Goal: Task Accomplishment & Management: Use online tool/utility

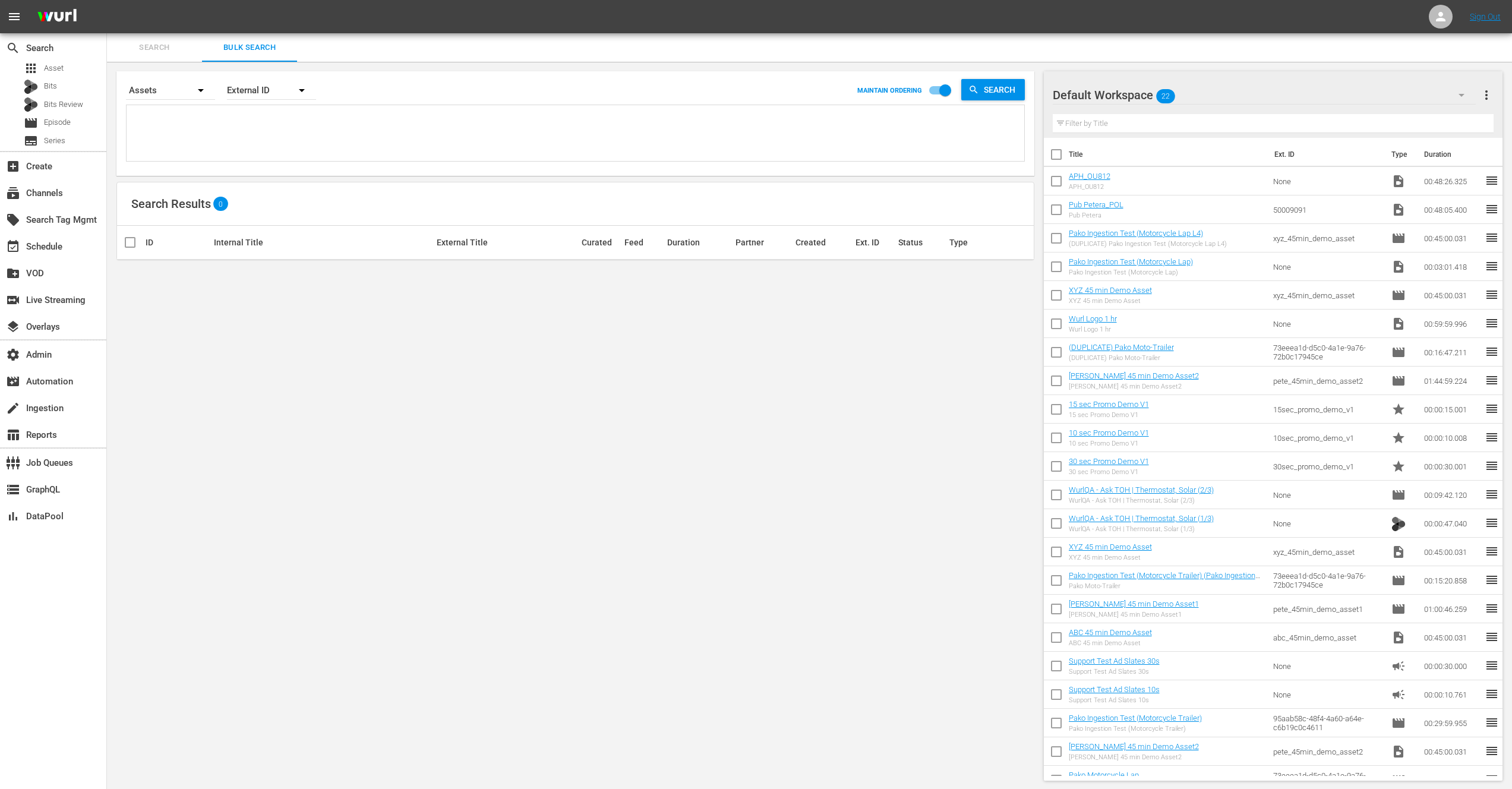
click at [176, 368] on div "Search By Assets Order By External ID MAINTAIN ORDERING Search Search Results 0…" at bounding box center [576, 426] width 937 height 728
click at [63, 244] on div "event_available Schedule" at bounding box center [33, 244] width 67 height 10
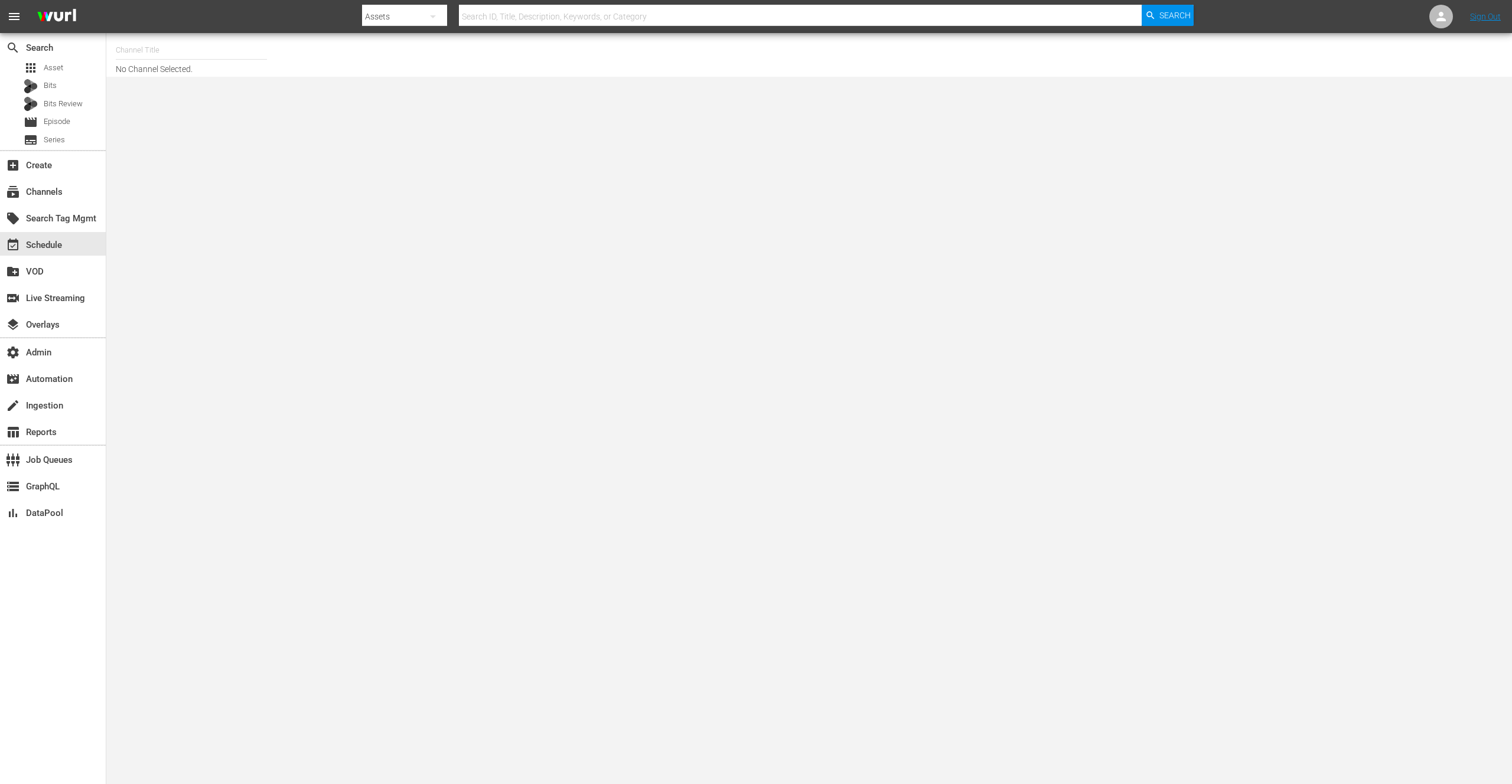
click at [157, 54] on input "text" at bounding box center [191, 50] width 151 height 28
click at [232, 112] on div "Screambox TV (1845 - cinedigm_entertainment_corp_screamboxtv_1)" at bounding box center [278, 111] width 306 height 28
type input "Screambox TV (1845 - cinedigm_entertainment_corp_screamboxtv_1)"
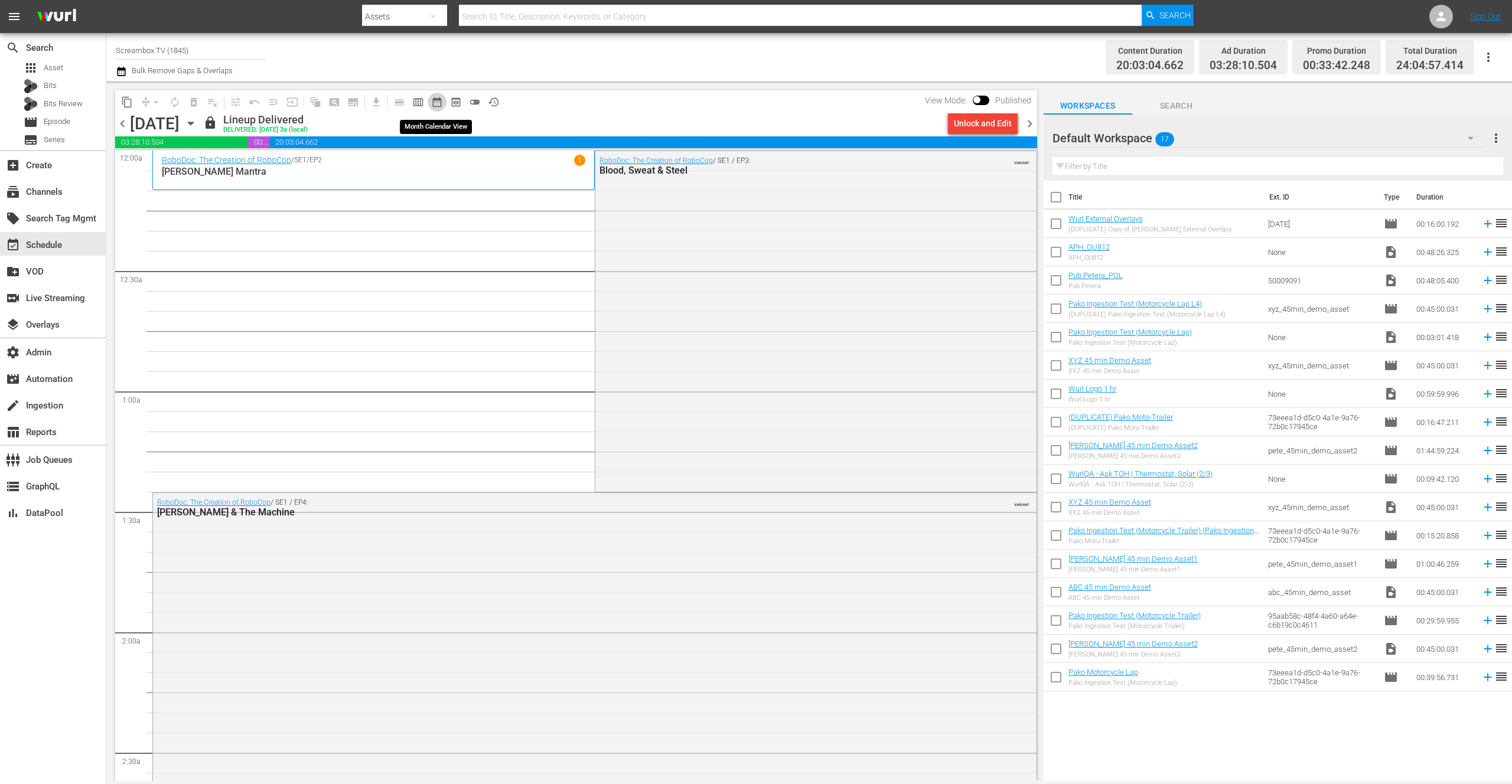
click at [438, 103] on span "date_range_outlined" at bounding box center [437, 102] width 12 height 12
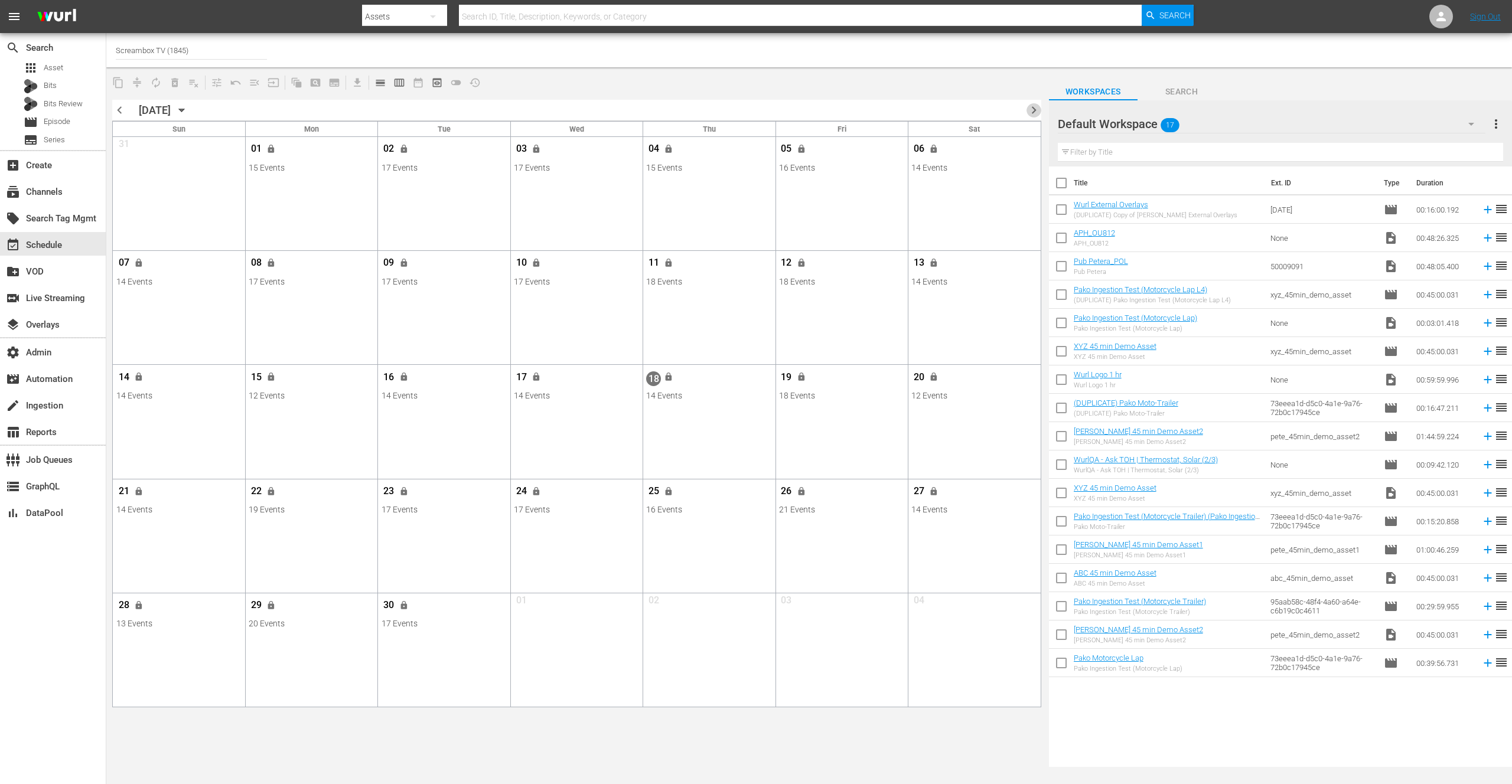
click at [1034, 111] on span "chevron_right" at bounding box center [1033, 109] width 15 height 15
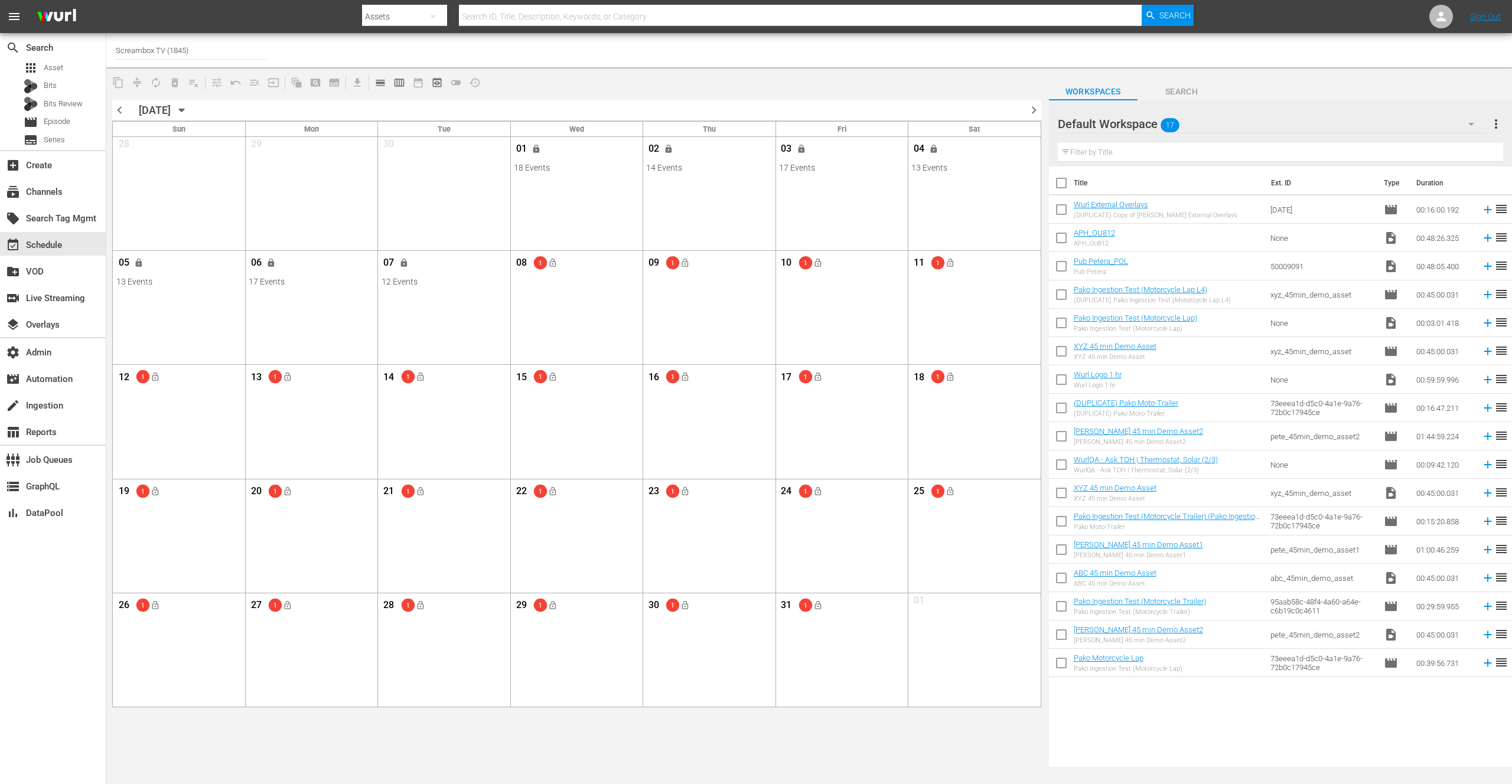
click at [552, 88] on div "content_copy compress autorenew_outlined delete_forever_outlined playlist_remov…" at bounding box center [576, 82] width 940 height 23
click at [118, 109] on span "chevron_left" at bounding box center [119, 109] width 15 height 15
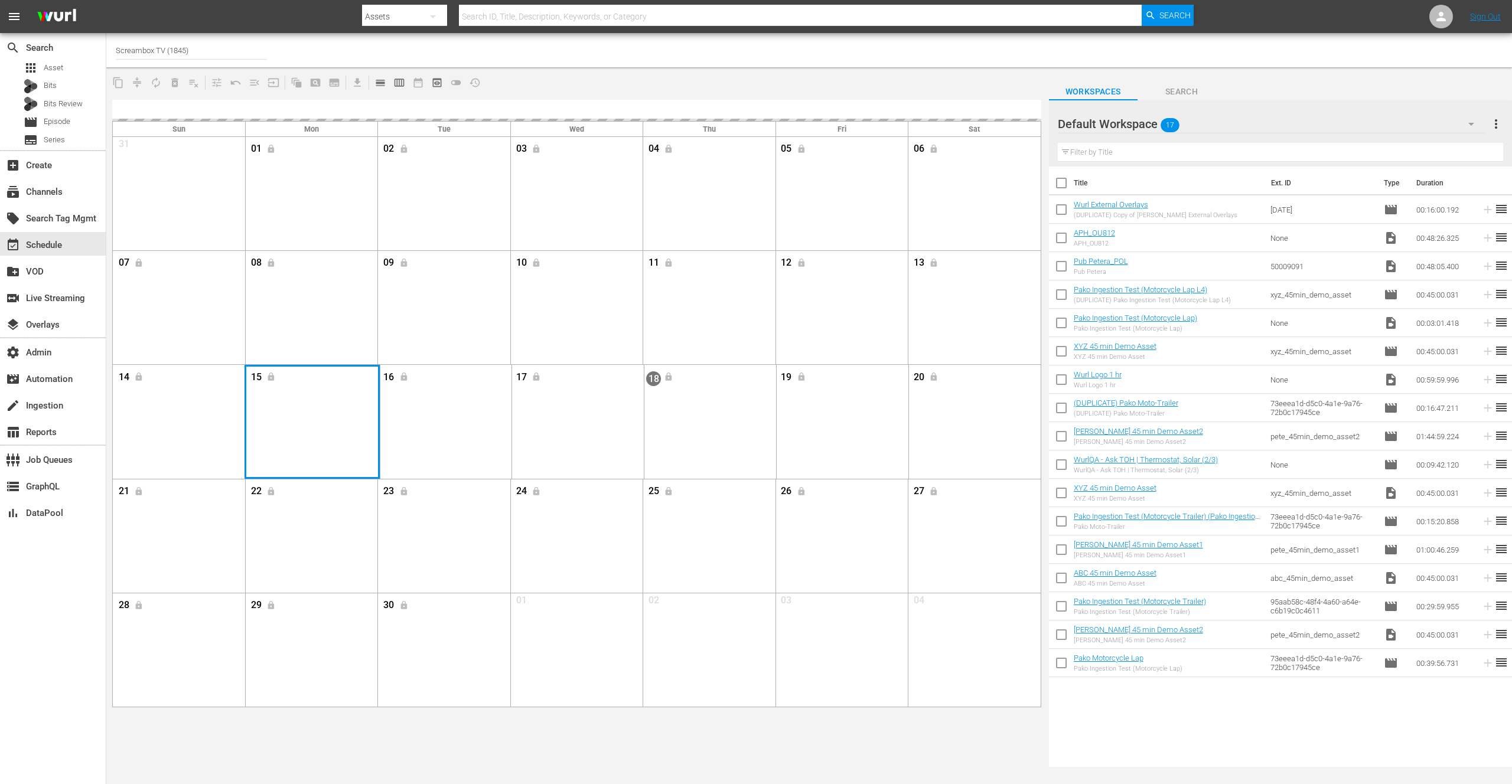
click at [294, 406] on div "Month View" at bounding box center [311, 421] width 135 height 113
click at [397, 82] on span "calendar_view_week_outlined" at bounding box center [399, 82] width 12 height 12
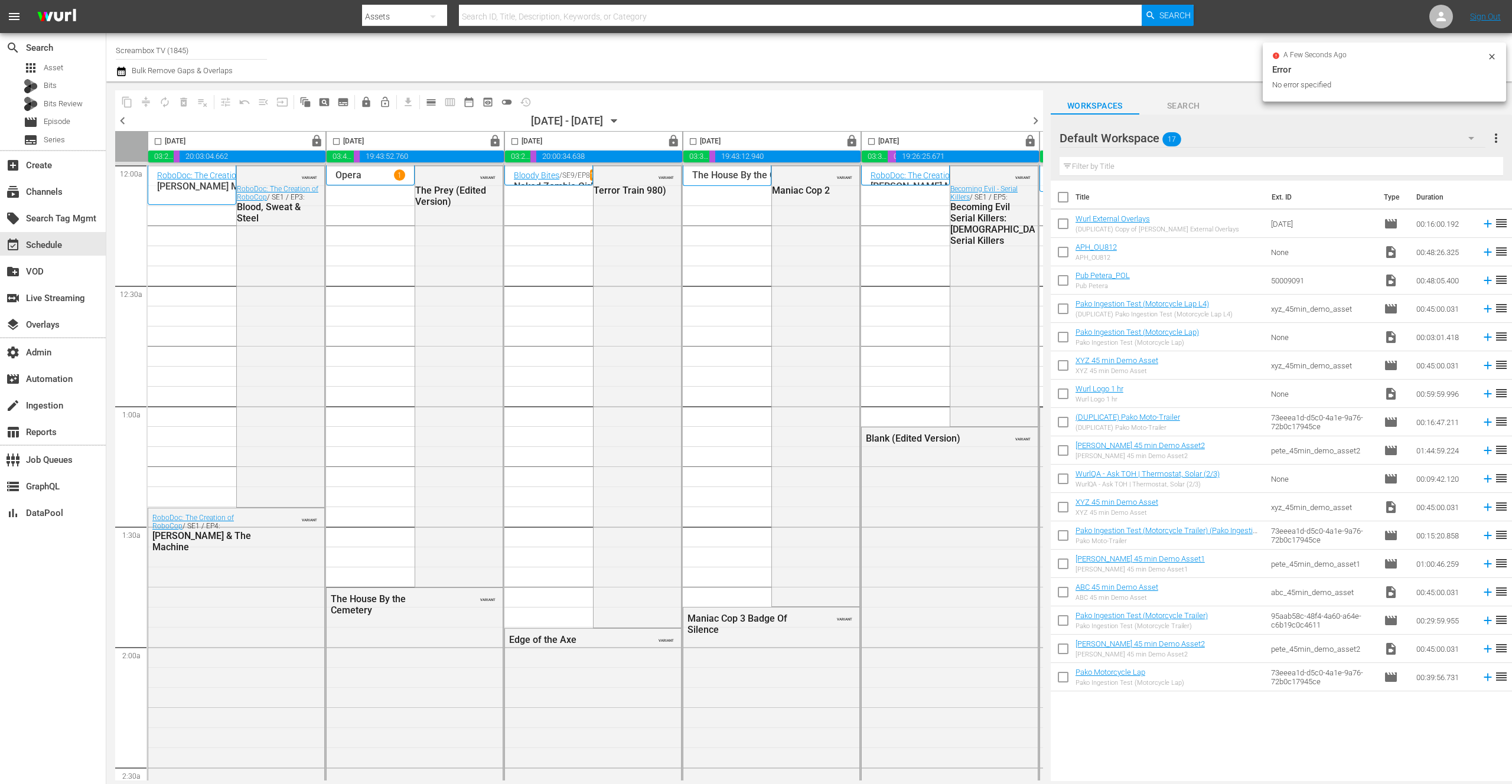
click at [538, 119] on div "[DATE] - [DATE]" at bounding box center [567, 121] width 72 height 12
click at [617, 120] on icon "button" at bounding box center [614, 121] width 6 height 3
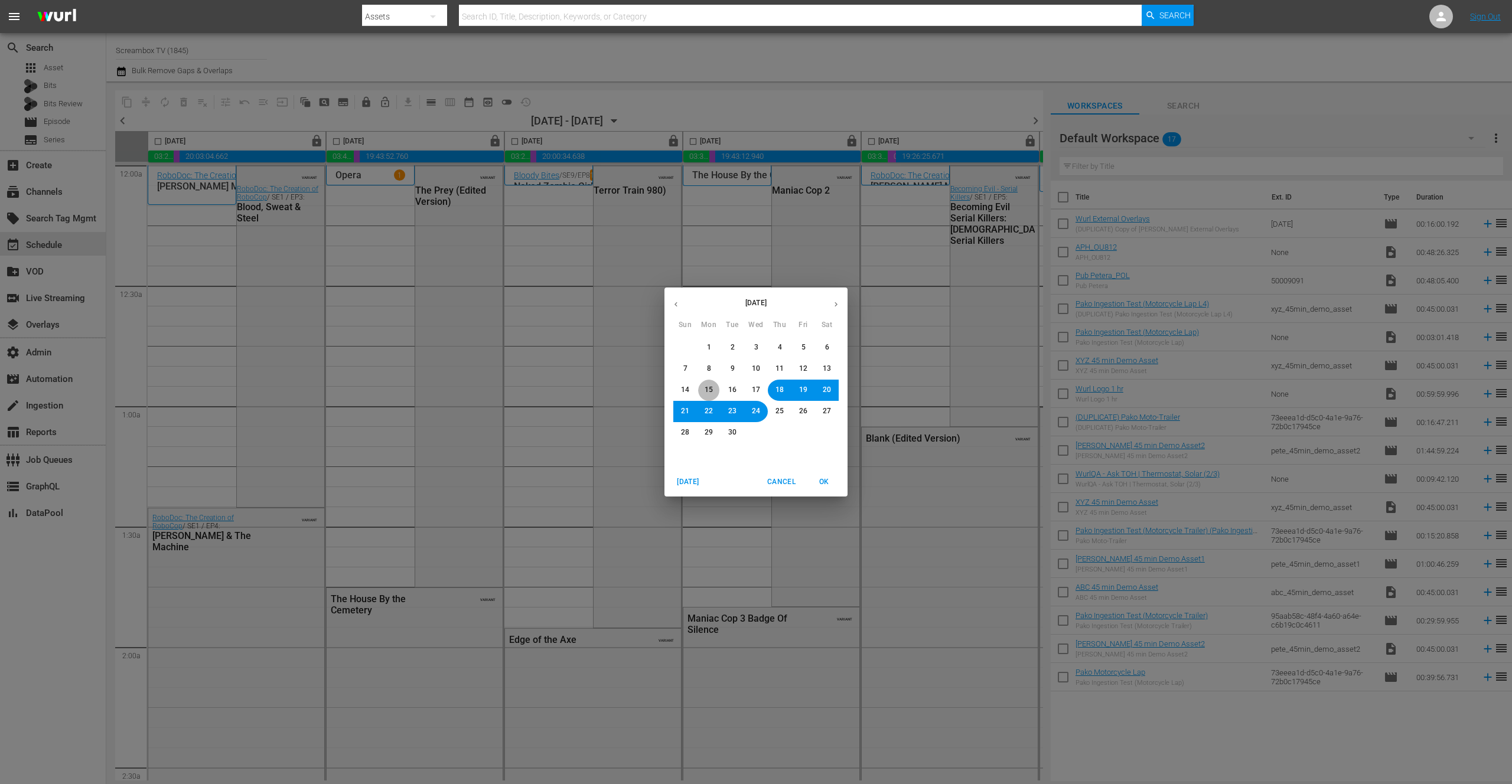
click at [709, 388] on span "15" at bounding box center [709, 390] width 8 height 10
click at [821, 482] on span "OK" at bounding box center [823, 482] width 28 height 12
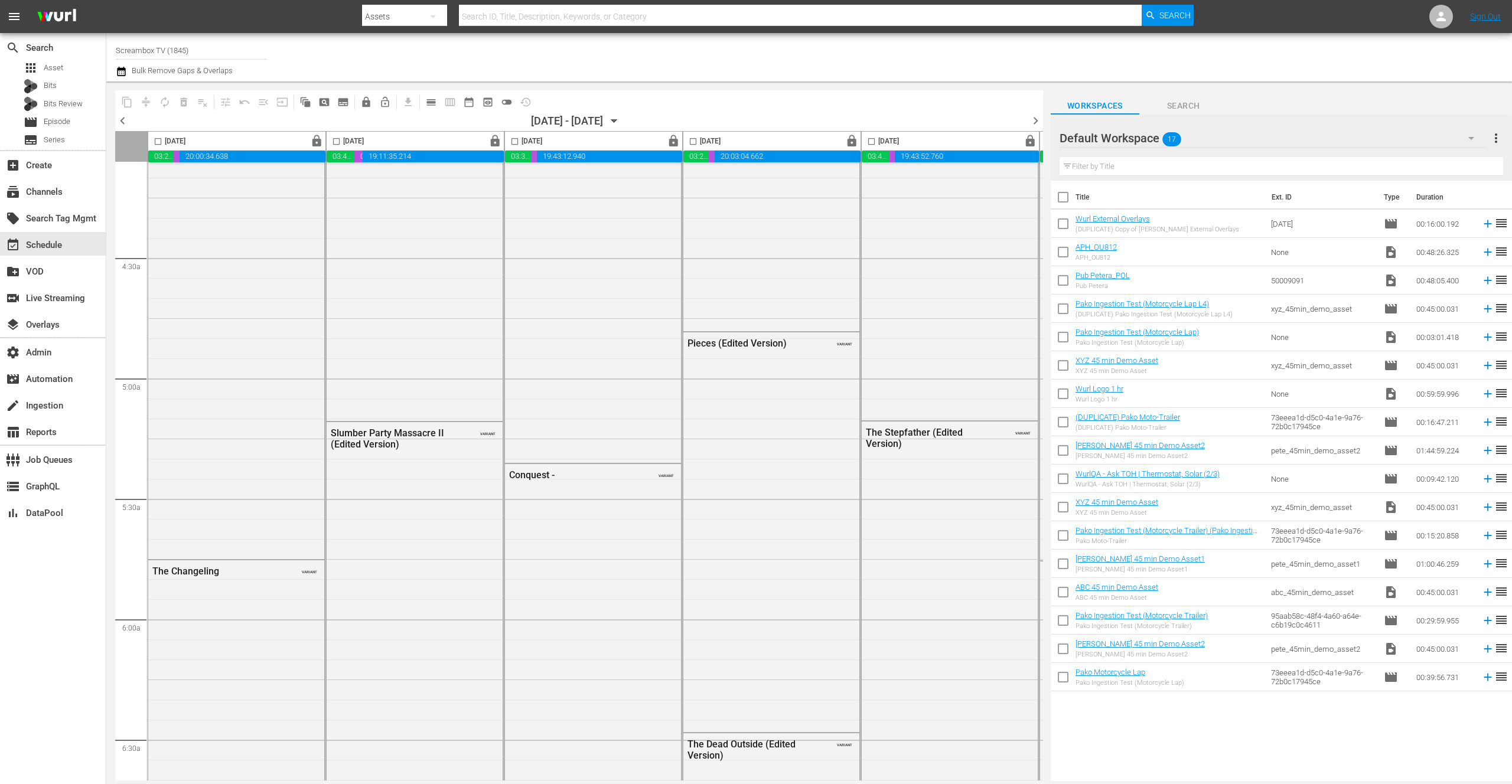
scroll to position [1057, 0]
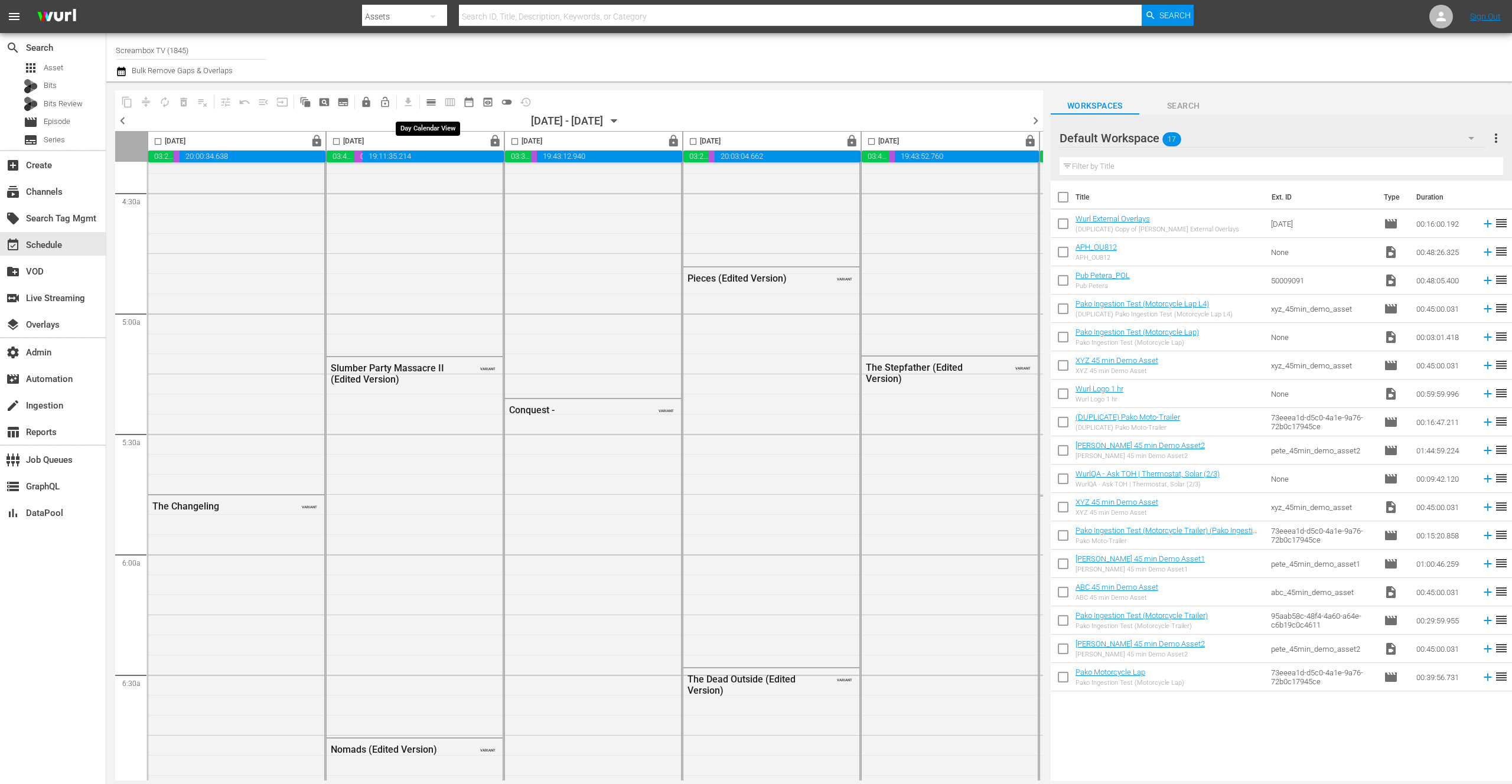
click at [433, 102] on span "calendar_view_day_outlined" at bounding box center [430, 102] width 12 height 12
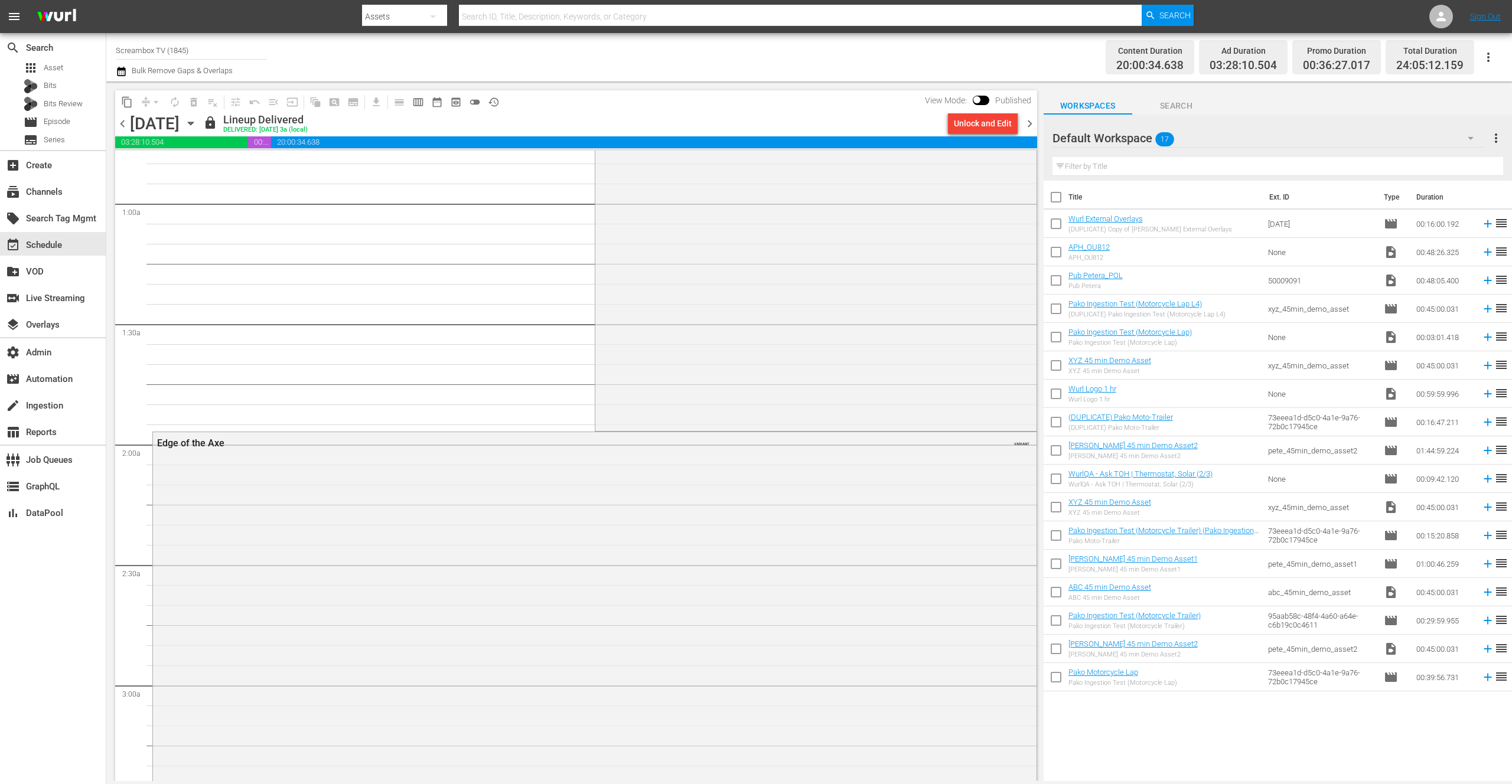
scroll to position [0, 0]
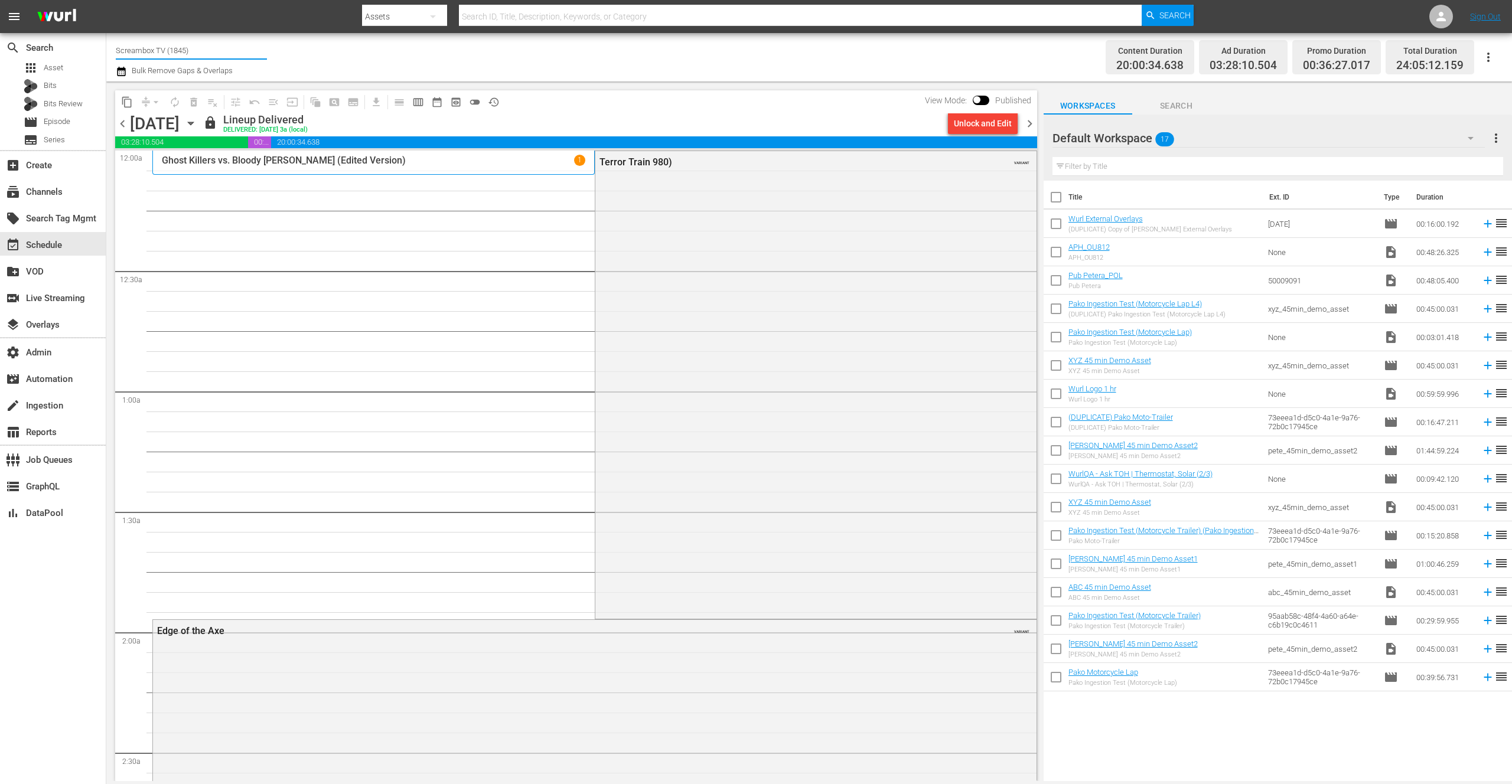
drag, startPoint x: 201, startPoint y: 52, endPoint x: 119, endPoint y: 51, distance: 82.0
click at [120, 51] on input "Screambox TV (1845)" at bounding box center [191, 50] width 151 height 28
type input "S"
click at [239, 102] on div "BobRossGerman (2034 - cinedigm_entertainment_corp_bobrossdiefreudeammalen_1)" at bounding box center [278, 111] width 306 height 28
type input "BobRossGerman (2034 - cinedigm_entertainment_corp_bobrossdiefreudeammalen_1)"
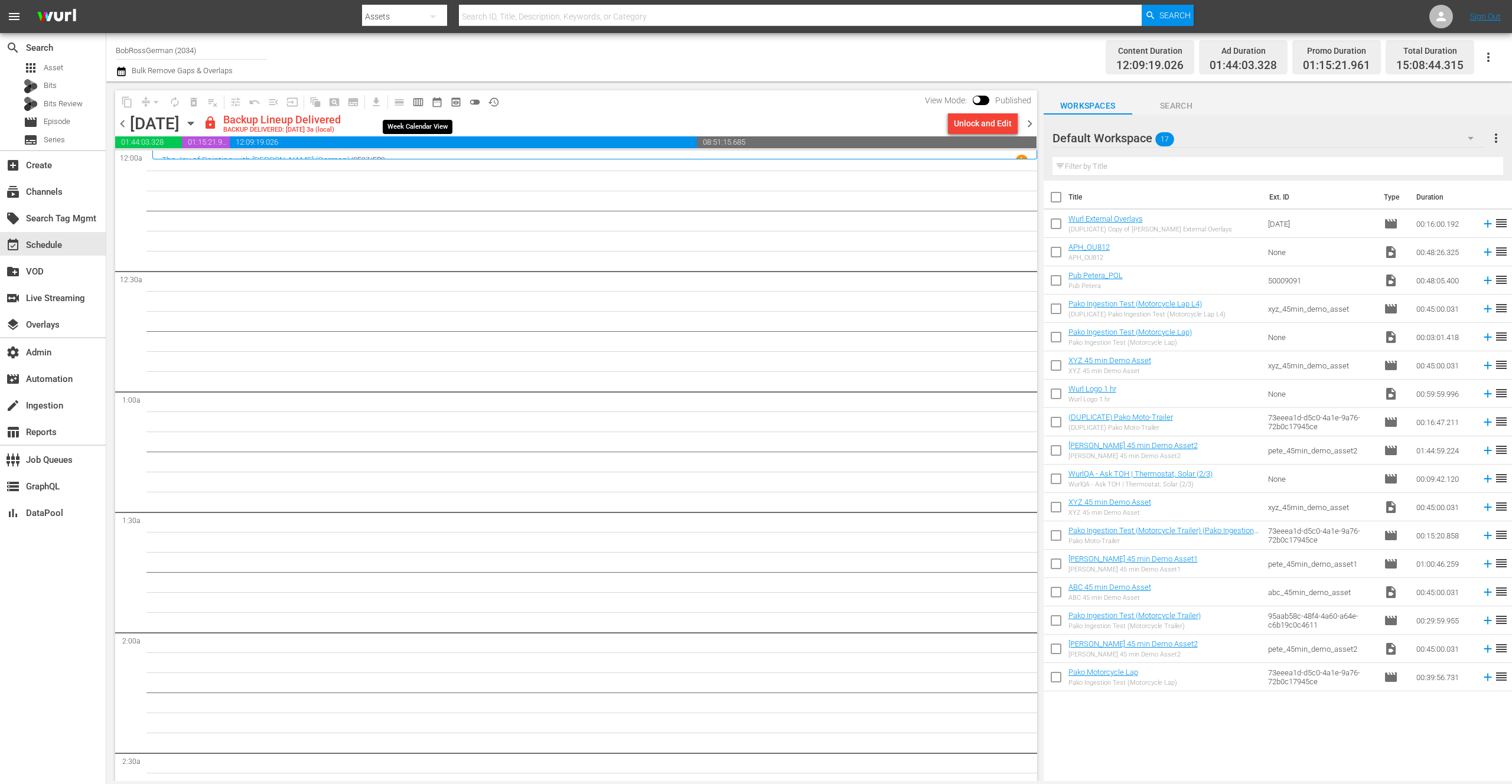
click at [417, 100] on span "calendar_view_week_outlined" at bounding box center [418, 102] width 12 height 12
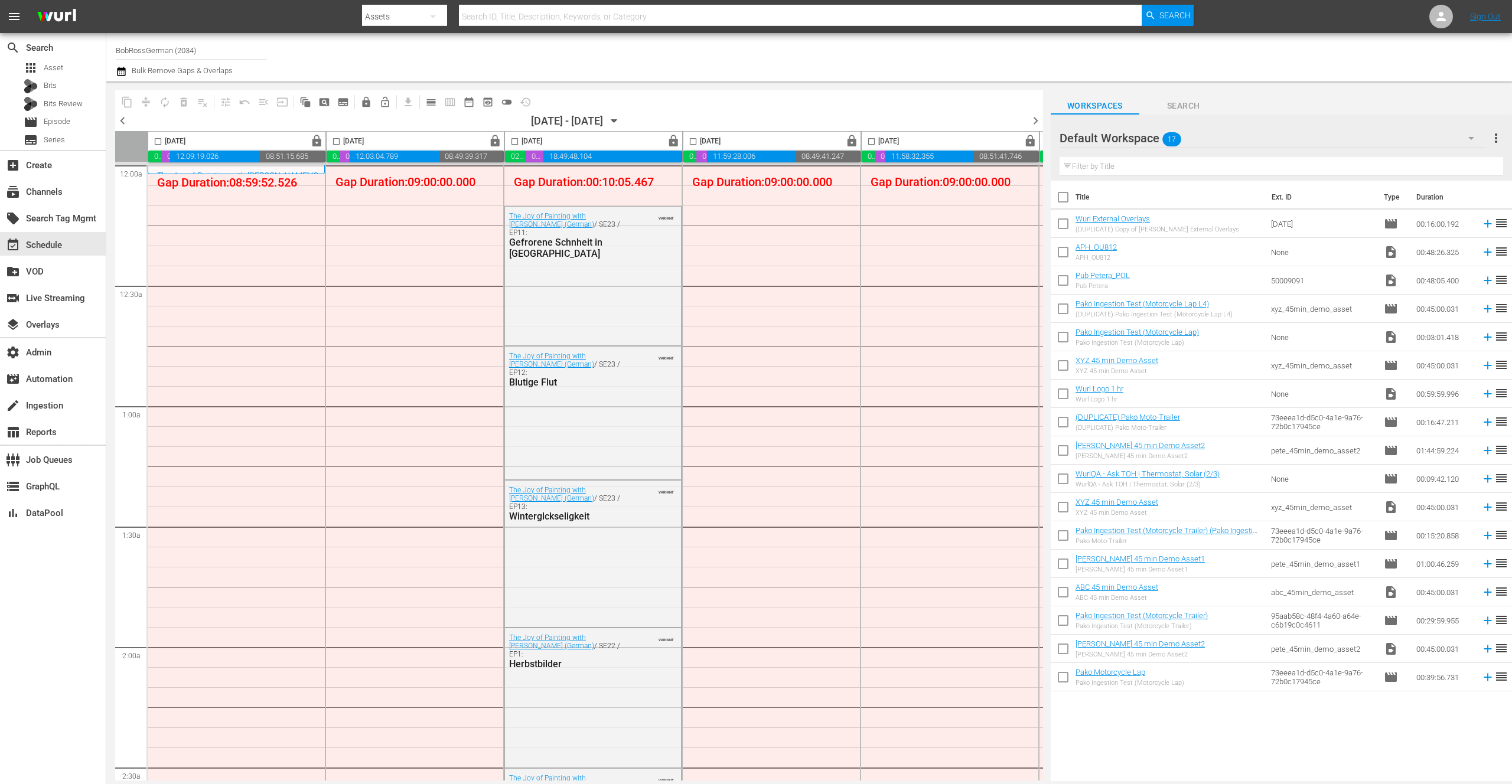
click at [438, 51] on div "Channel Title BobRossGerman (2034) Bulk Remove Gaps & Overlaps" at bounding box center [493, 57] width 756 height 42
click at [382, 64] on div "Channel Title BobRossGerman (2034) Bulk Remove Gaps & Overlaps" at bounding box center [493, 57] width 756 height 42
click at [720, 62] on div "Channel Title BobRossGerman (2034) Bulk Remove Gaps & Overlaps" at bounding box center [493, 57] width 756 height 42
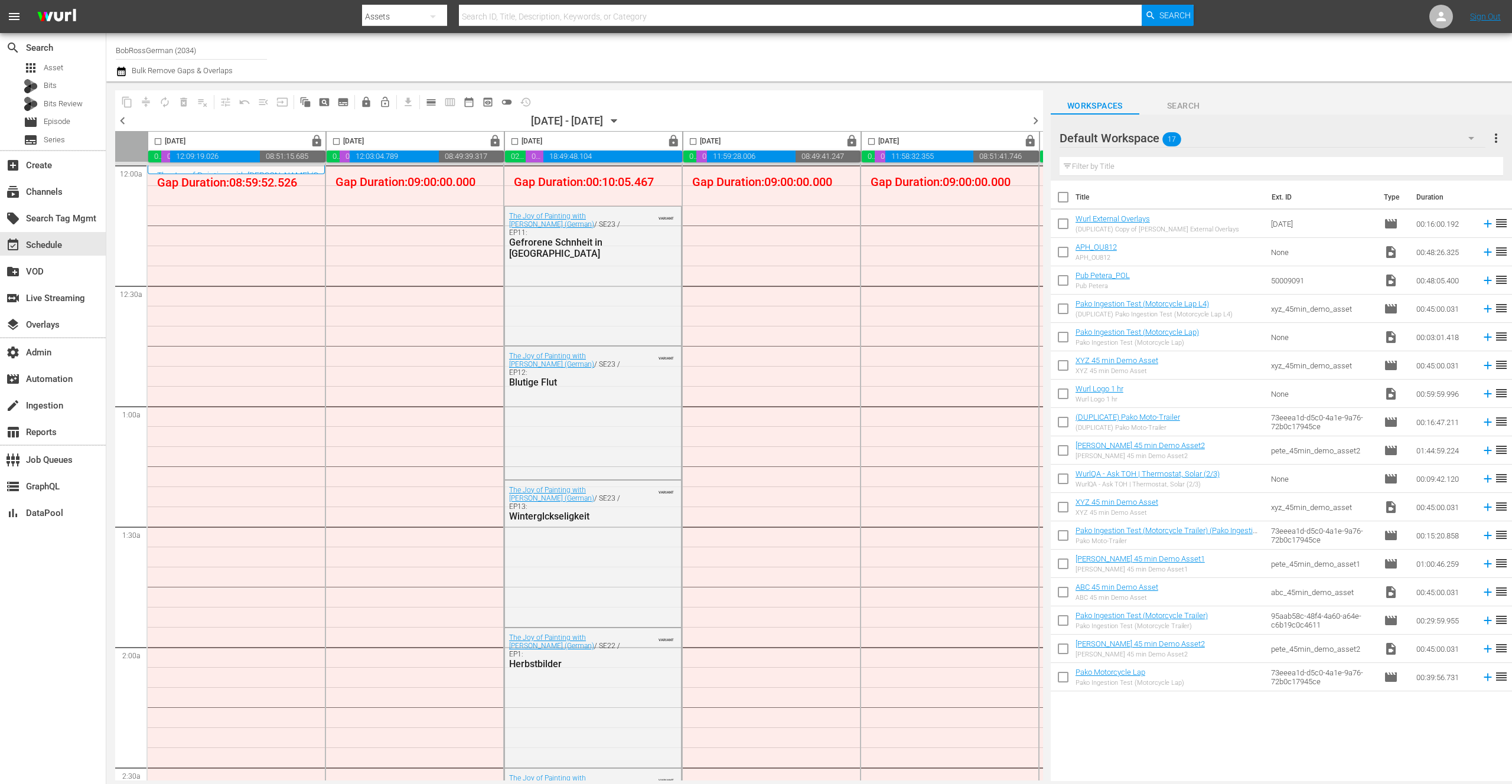
click at [720, 62] on div "Channel Title BobRossGerman (2034) Bulk Remove Gaps & Overlaps" at bounding box center [493, 57] width 756 height 42
click at [1261, 18] on nav "menu Search By Assets Search ID, Title, Description, Keywords, or Category Sear…" at bounding box center [756, 17] width 1512 height 33
click at [224, 44] on input "BobRossGerman (2034)" at bounding box center [191, 50] width 151 height 28
click at [215, 51] on input "BobRossGerman (2034)" at bounding box center [191, 50] width 151 height 28
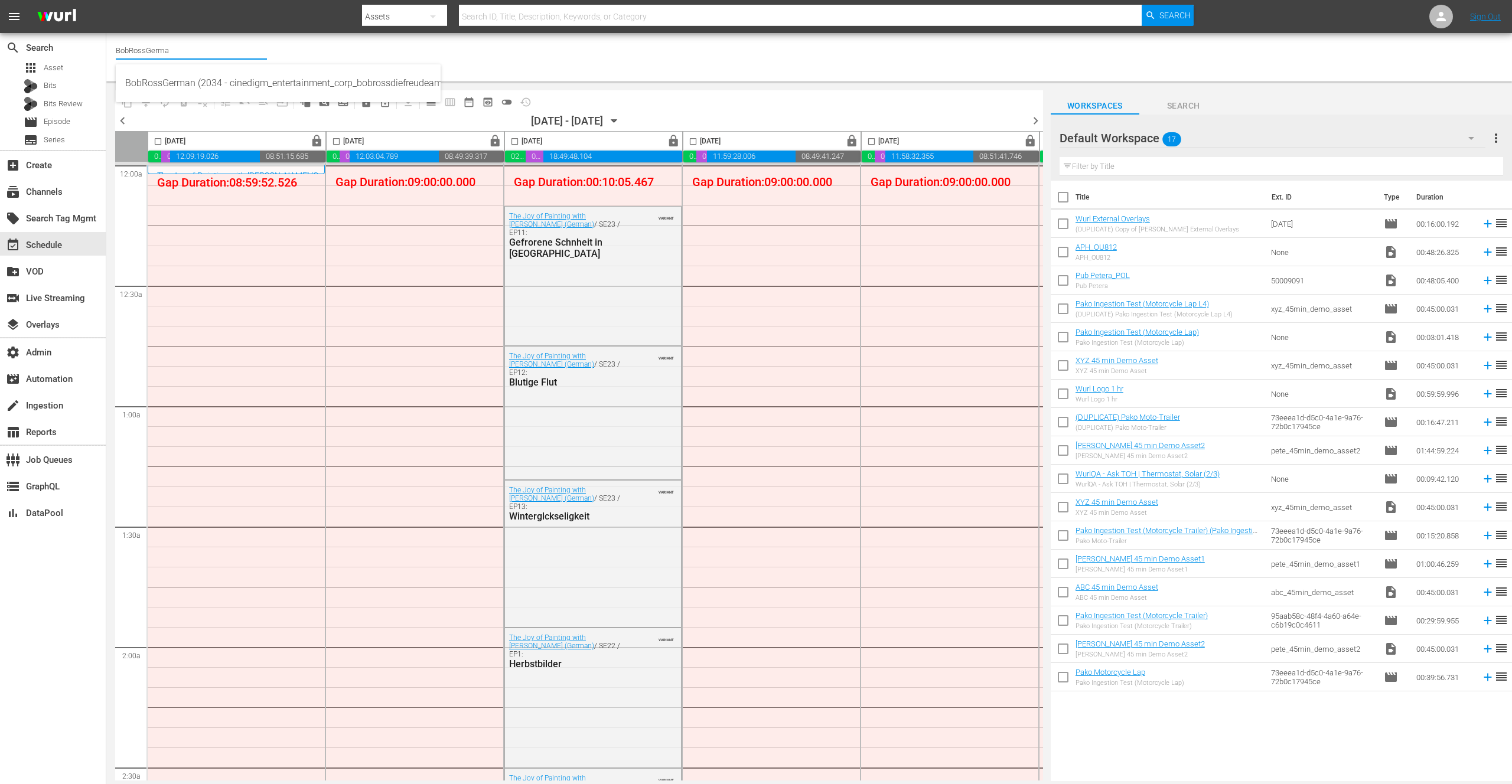
type input "BobRossGerma"
click at [491, 57] on div "Channel Title BobRossGerma Bulk Remove Gaps & Overlaps" at bounding box center [493, 57] width 756 height 42
click at [590, 41] on div "Channel Title BobRossGerma Bulk Remove Gaps & Overlaps" at bounding box center [493, 57] width 756 height 42
